Goal: Find contact information: Find specific fact

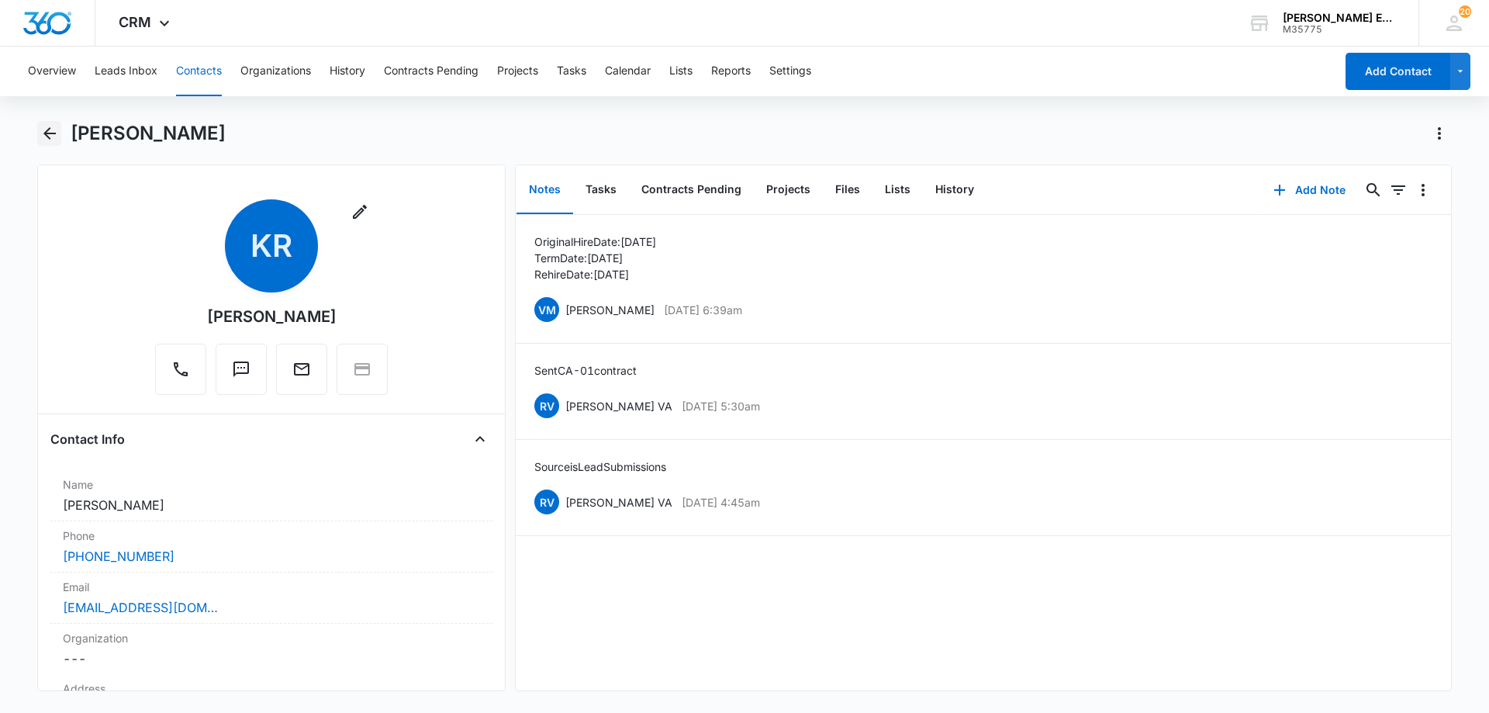
click at [51, 133] on icon "Back" at bounding box center [49, 133] width 12 height 12
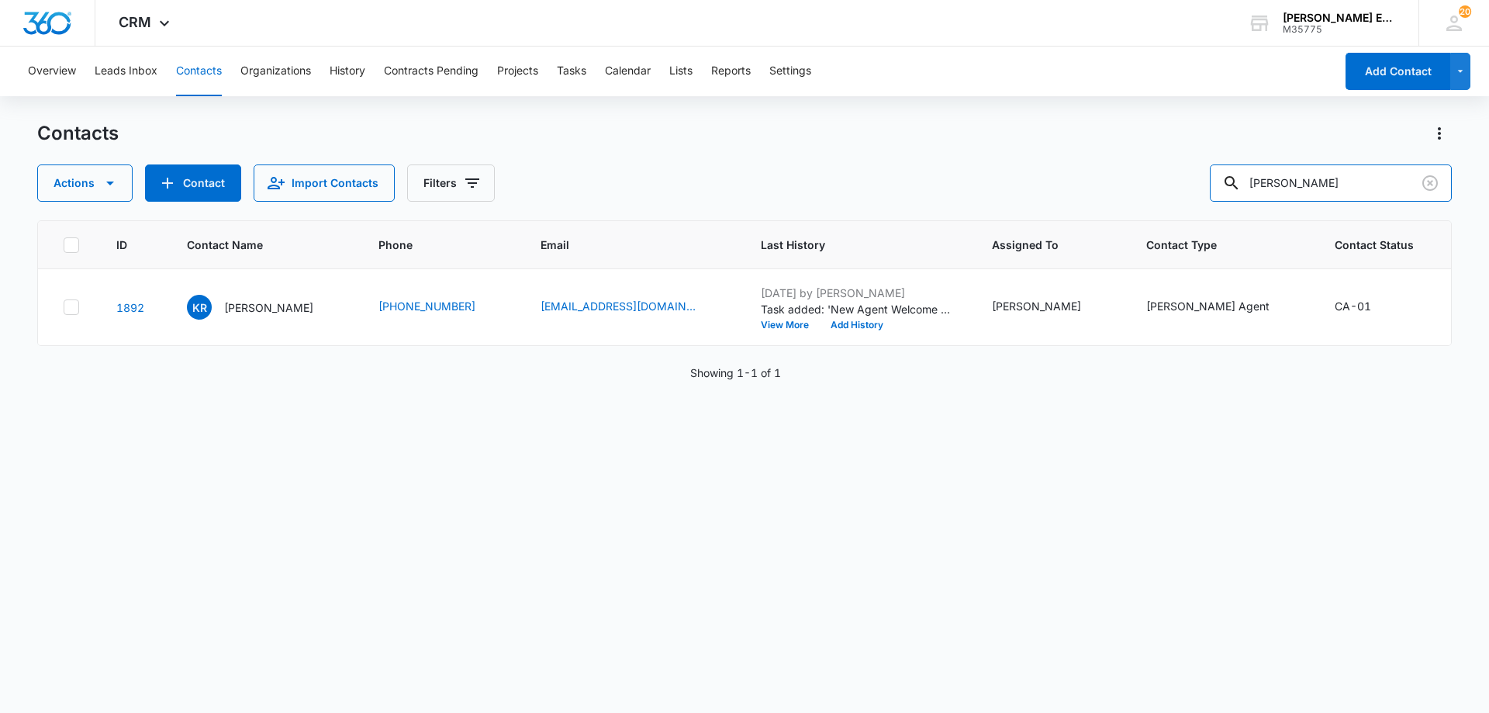
drag, startPoint x: 1380, startPoint y: 182, endPoint x: 1097, endPoint y: 187, distance: 283.2
click at [1097, 187] on div "Actions Contact Import Contacts Filters [PERSON_NAME]" at bounding box center [744, 182] width 1415 height 37
paste input "[PERSON_NAME]"
type input "[PERSON_NAME]"
click at [258, 316] on p "[PERSON_NAME]" at bounding box center [270, 307] width 89 height 16
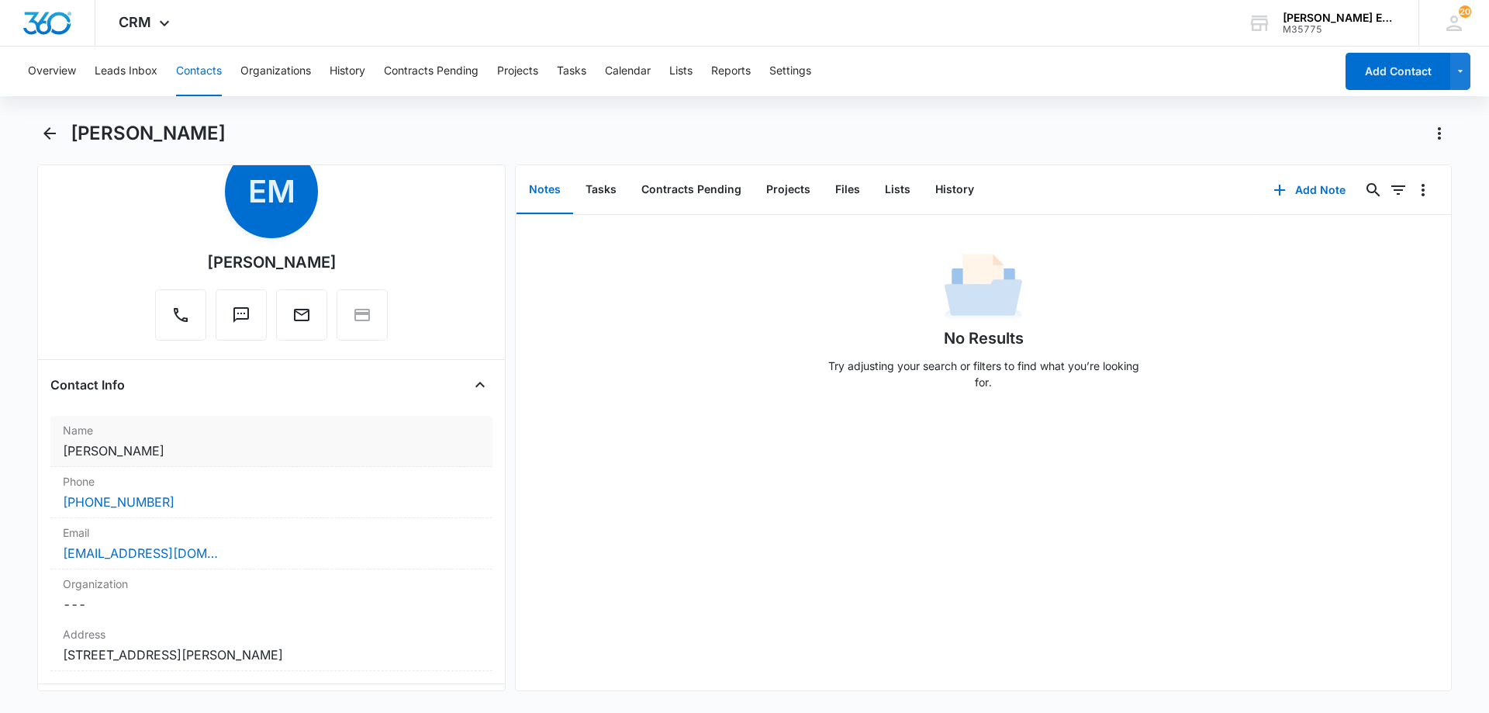
scroll to position [78, 0]
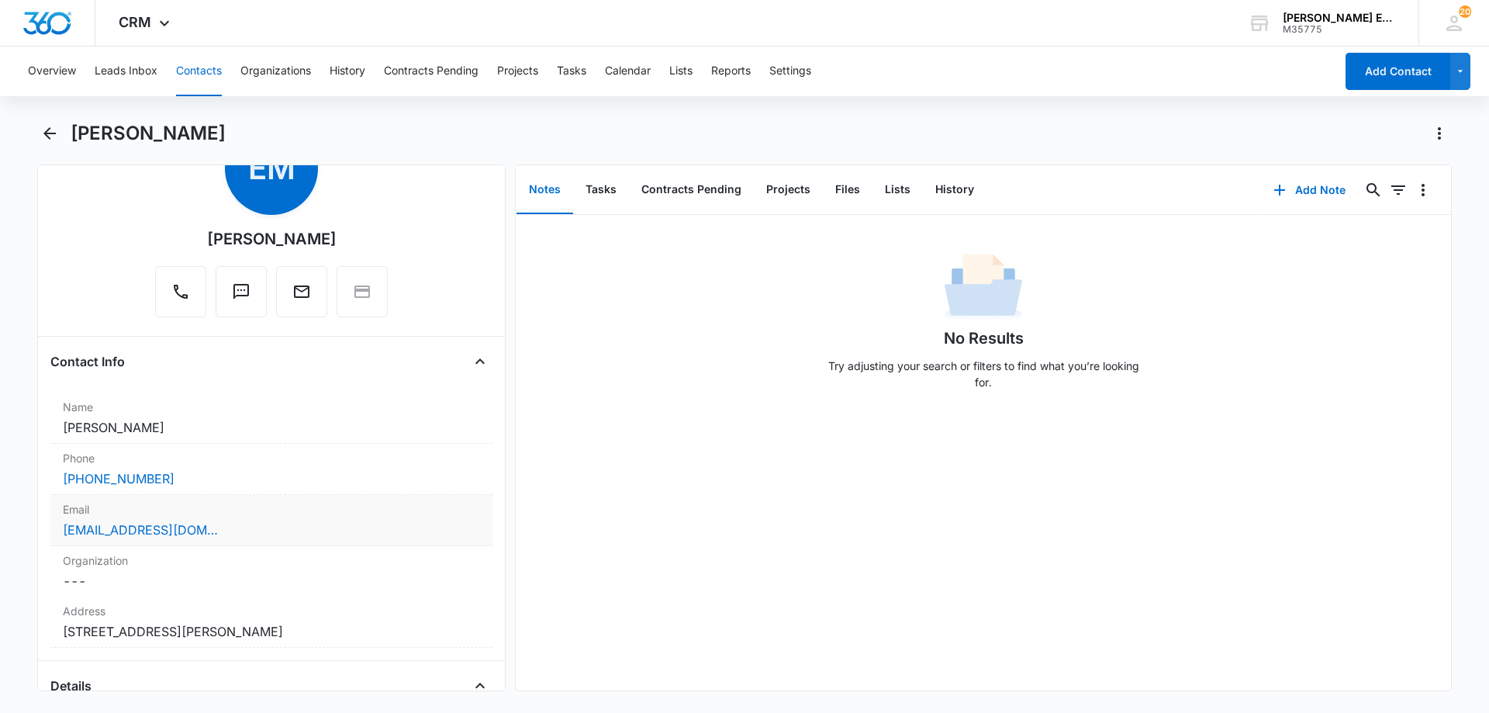
click at [288, 522] on div "[EMAIL_ADDRESS][DOMAIN_NAME]" at bounding box center [271, 530] width 417 height 19
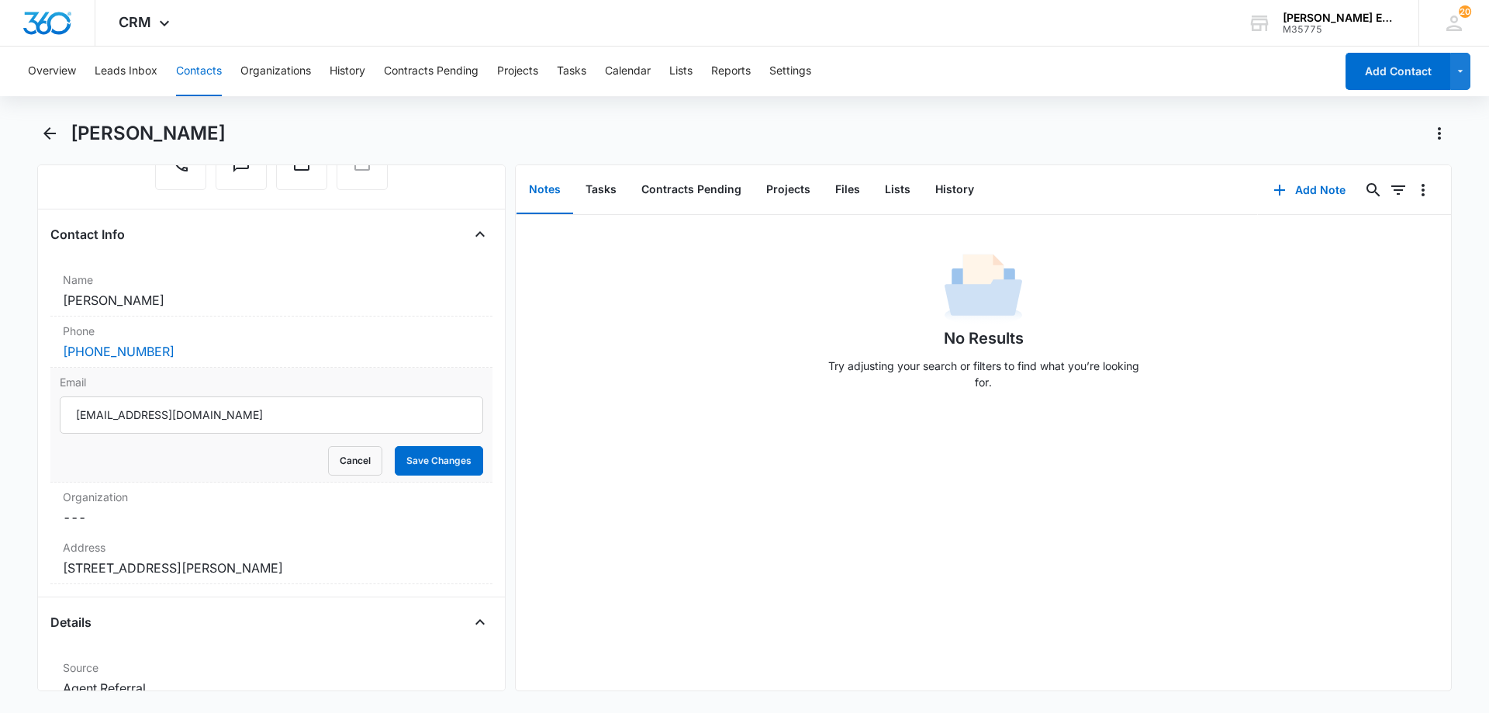
scroll to position [233, 0]
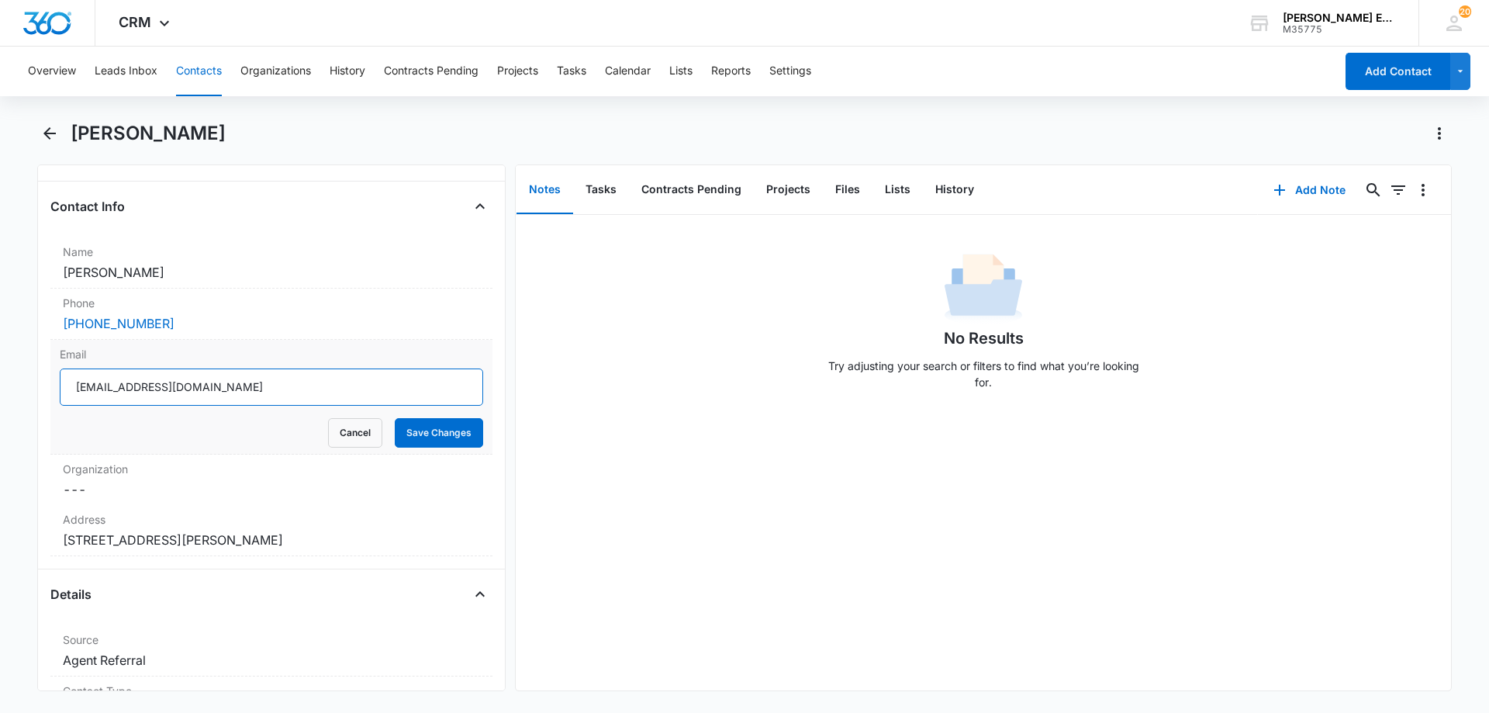
drag, startPoint x: 243, startPoint y: 392, endPoint x: 65, endPoint y: 404, distance: 178.1
click at [65, 404] on input "[EMAIL_ADDRESS][DOMAIN_NAME]" at bounding box center [272, 386] width 424 height 37
click at [330, 431] on button "Cancel" at bounding box center [355, 432] width 54 height 29
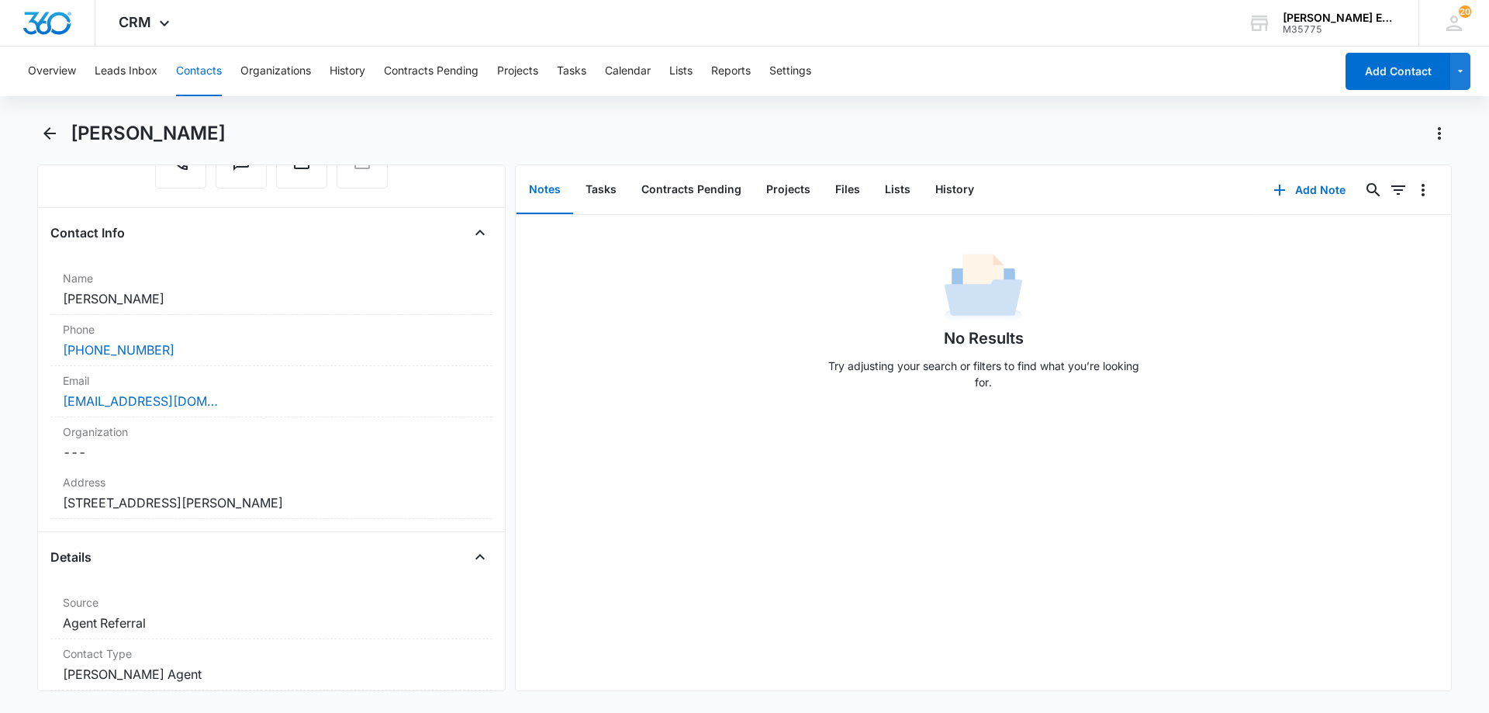
scroll to position [0, 0]
